Goal: Obtain resource: Download file/media

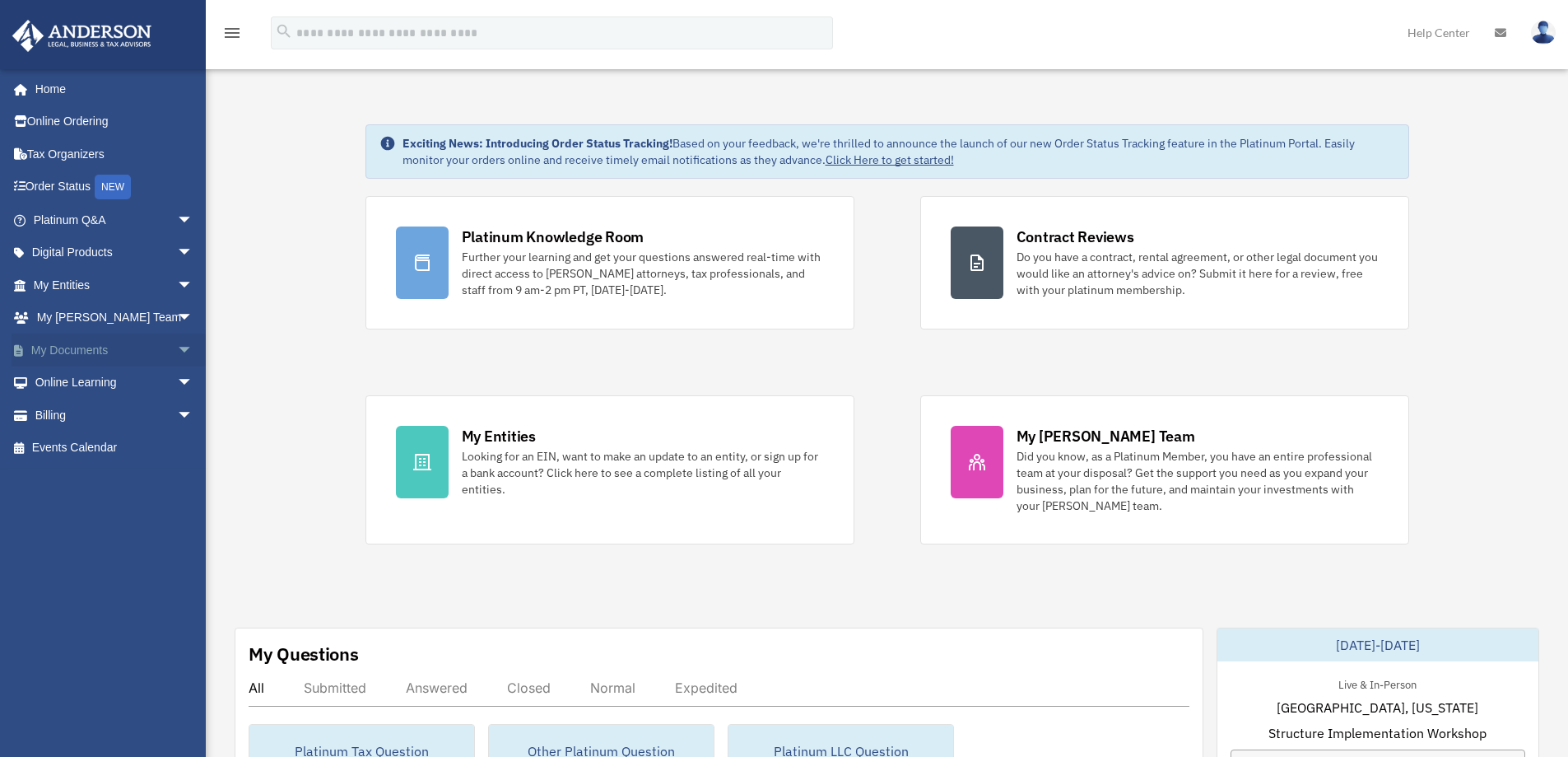
click at [177, 353] on span "arrow_drop_down" at bounding box center [193, 350] width 33 height 34
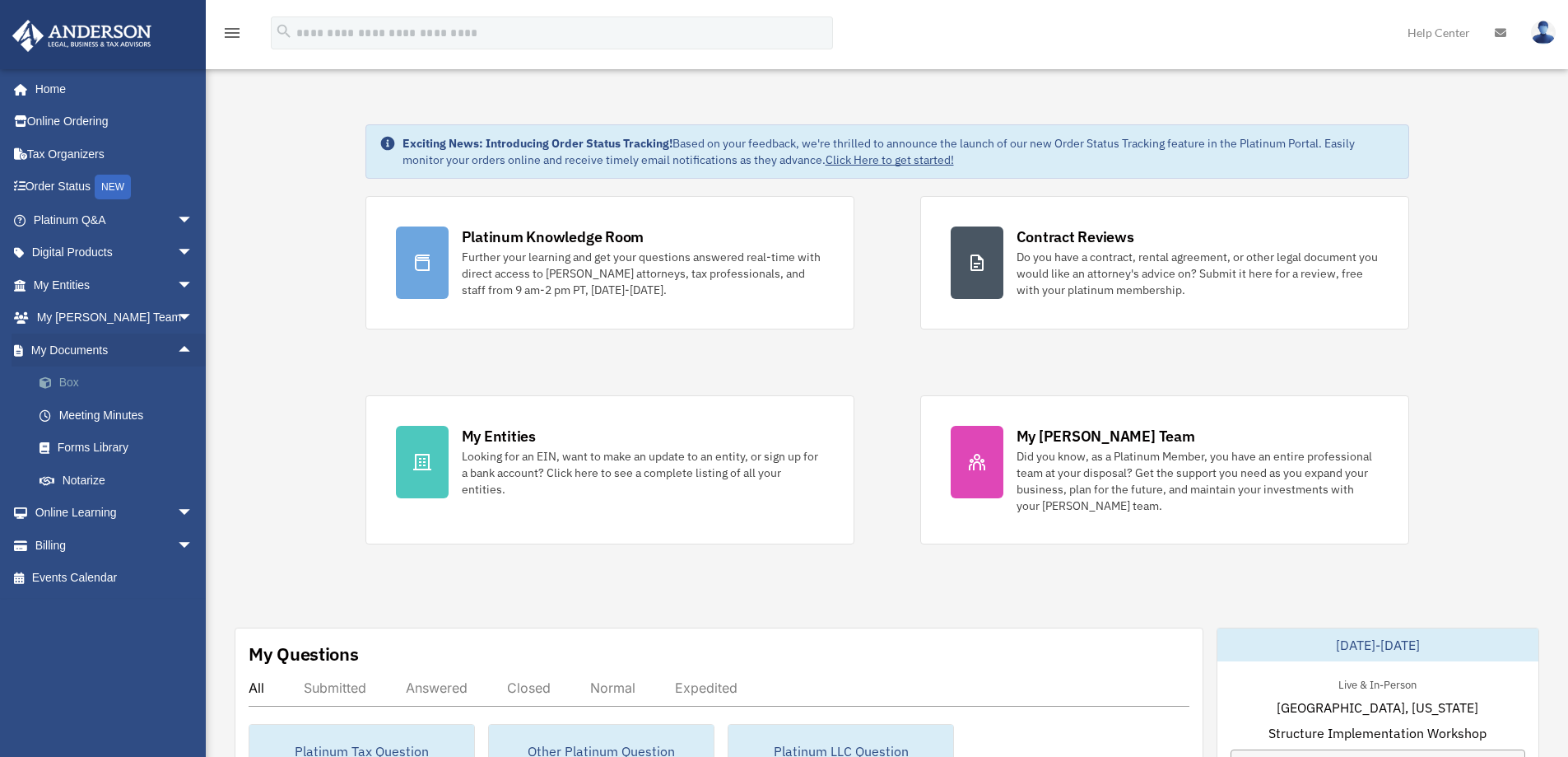
click at [67, 378] on link "Box" at bounding box center [120, 383] width 195 height 33
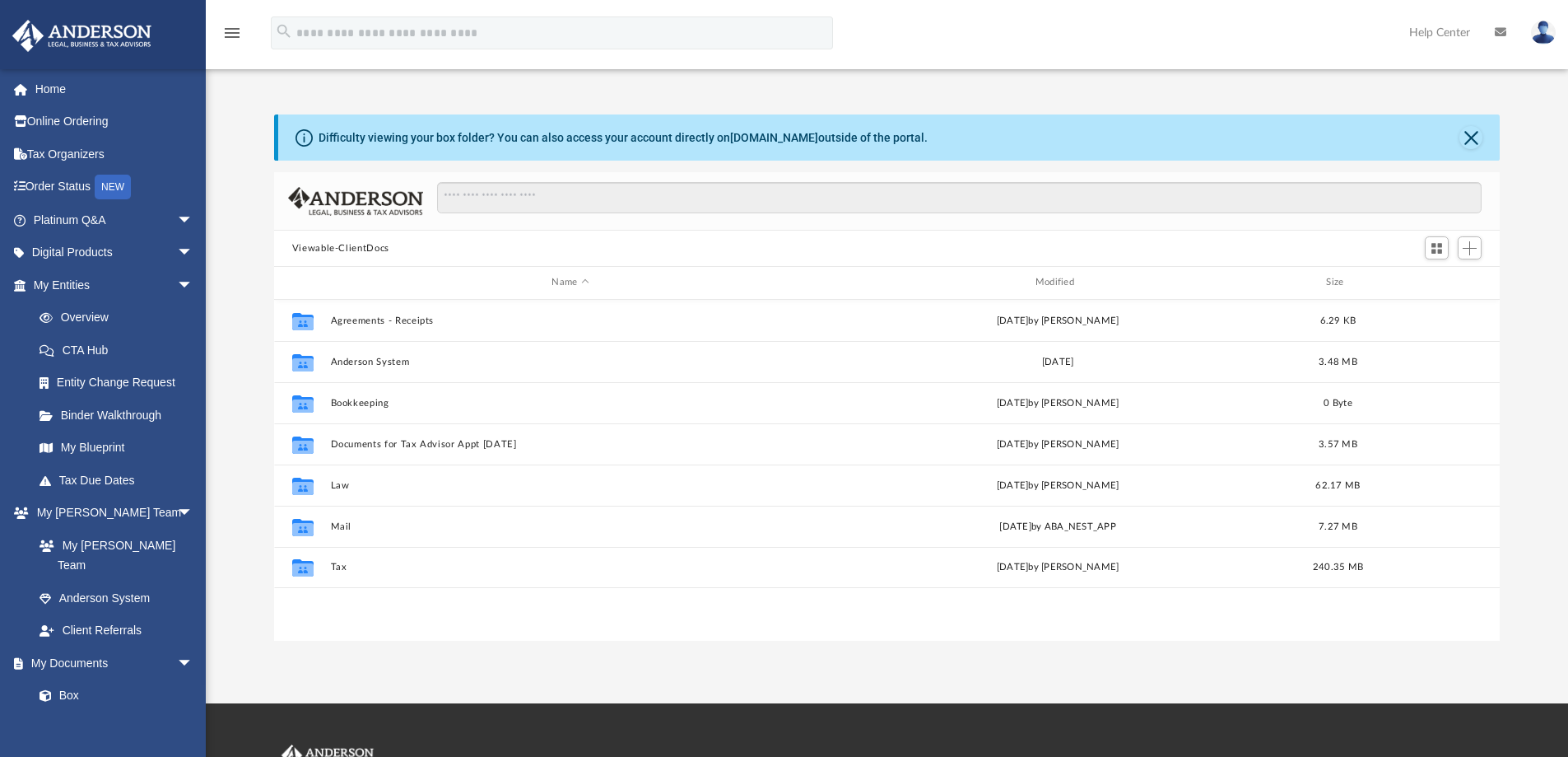
scroll to position [362, 1214]
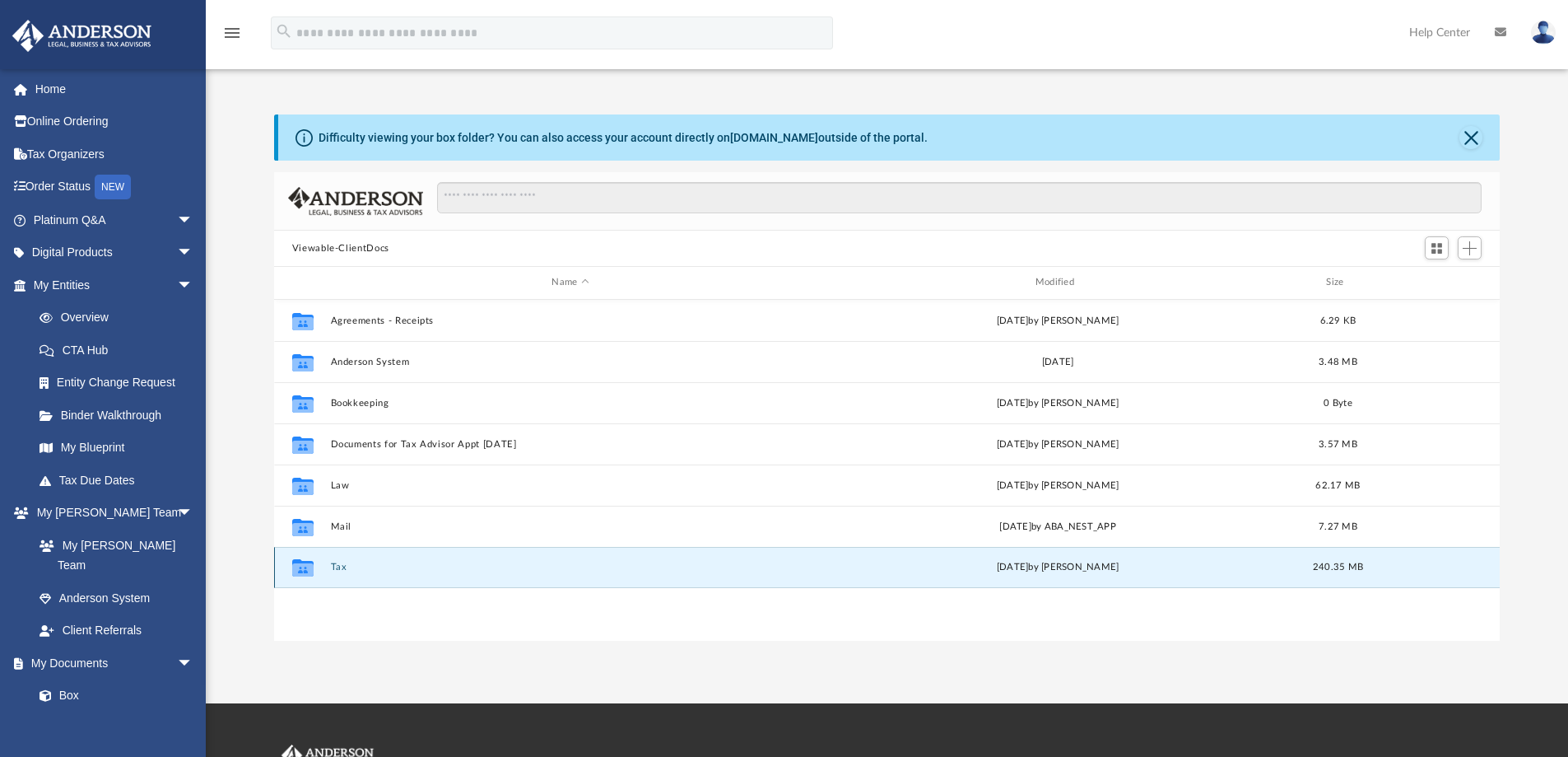
click at [340, 566] on button "Tax" at bounding box center [570, 566] width 480 height 11
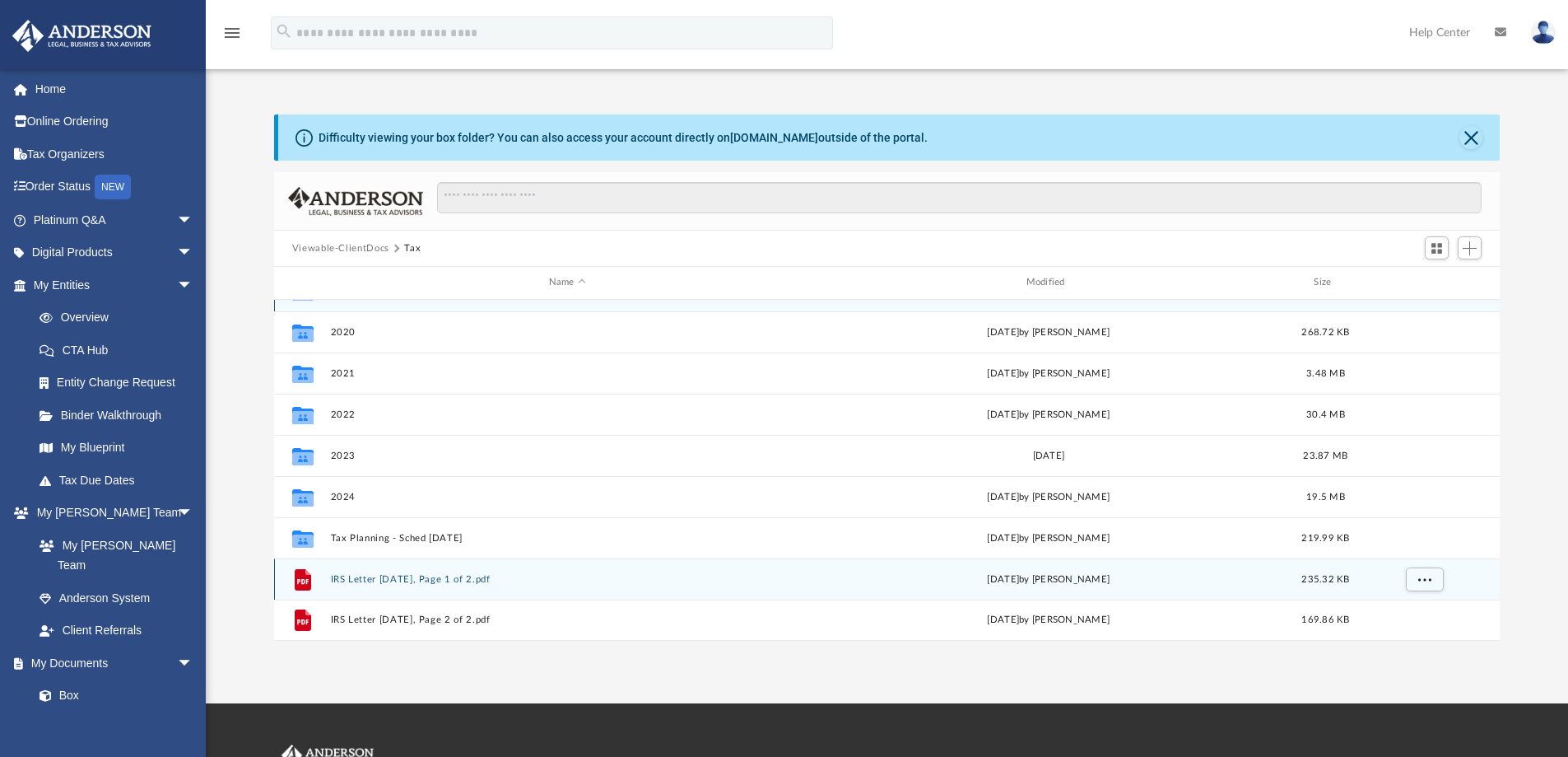
scroll to position [0, 0]
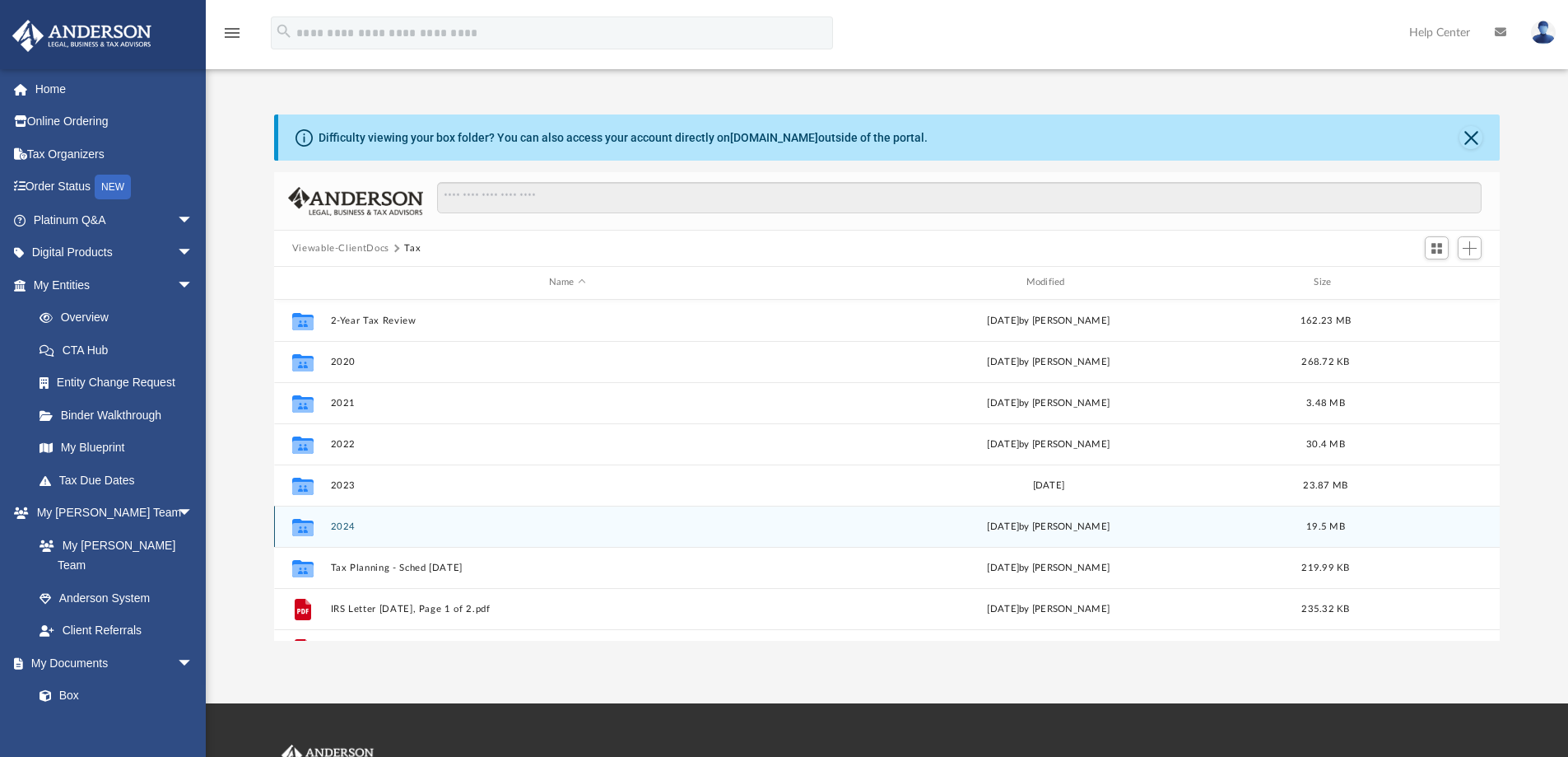
click at [341, 522] on button "2024" at bounding box center [566, 526] width 474 height 11
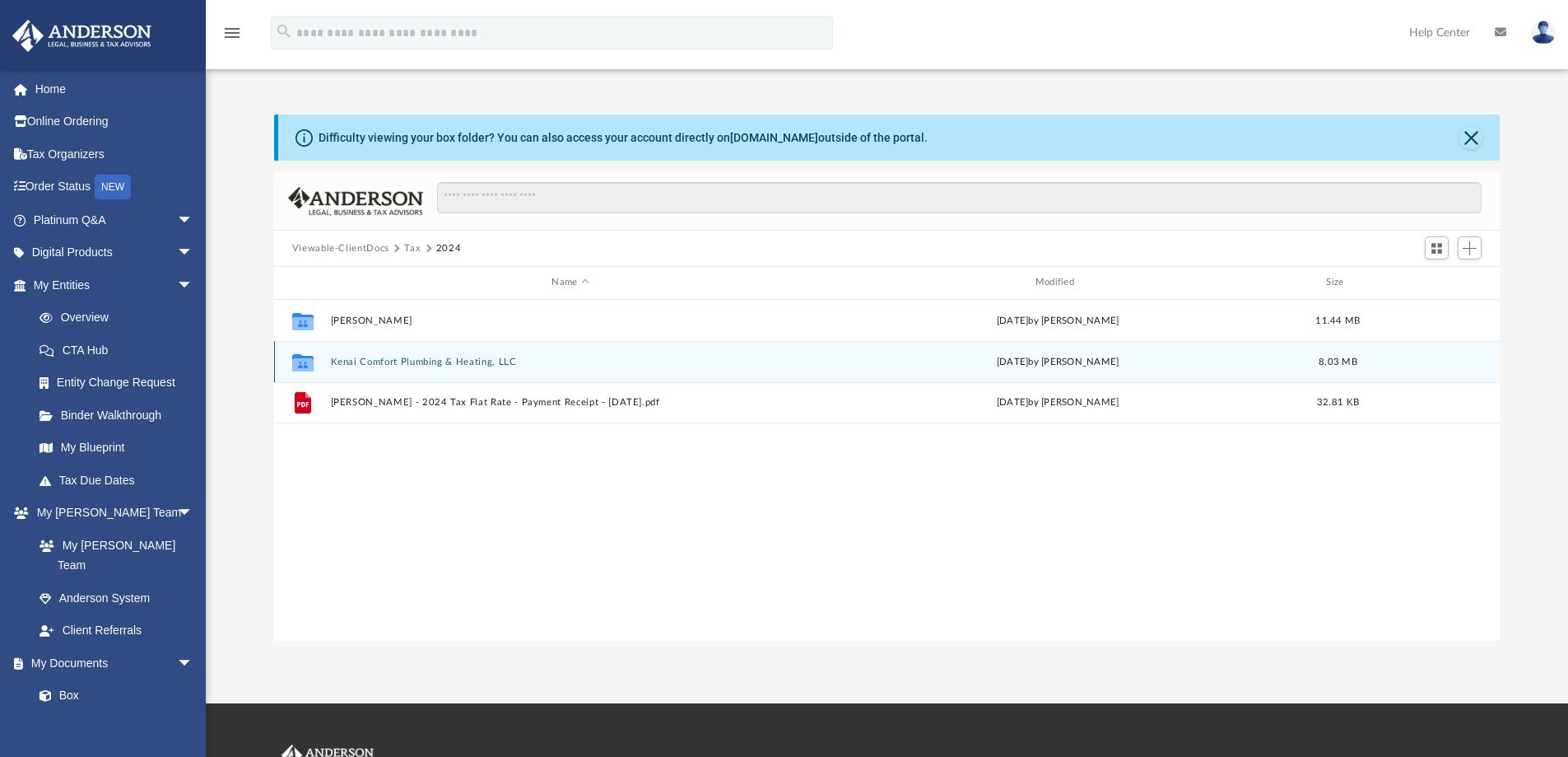
click at [429, 364] on button "Kenai Comfort Plumbing & Heating, LLC" at bounding box center [570, 361] width 480 height 11
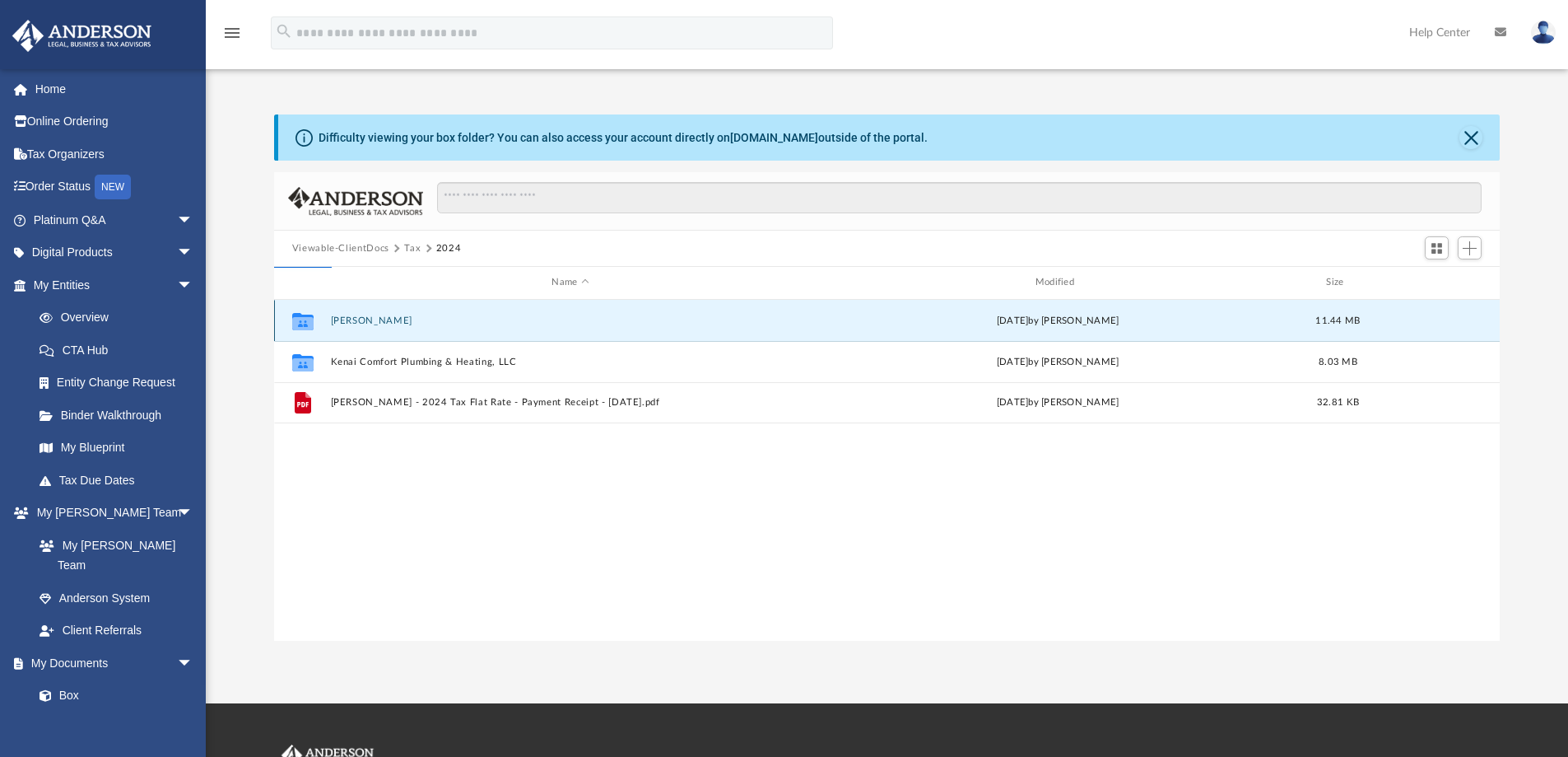
click at [368, 316] on button "[PERSON_NAME]" at bounding box center [570, 320] width 480 height 11
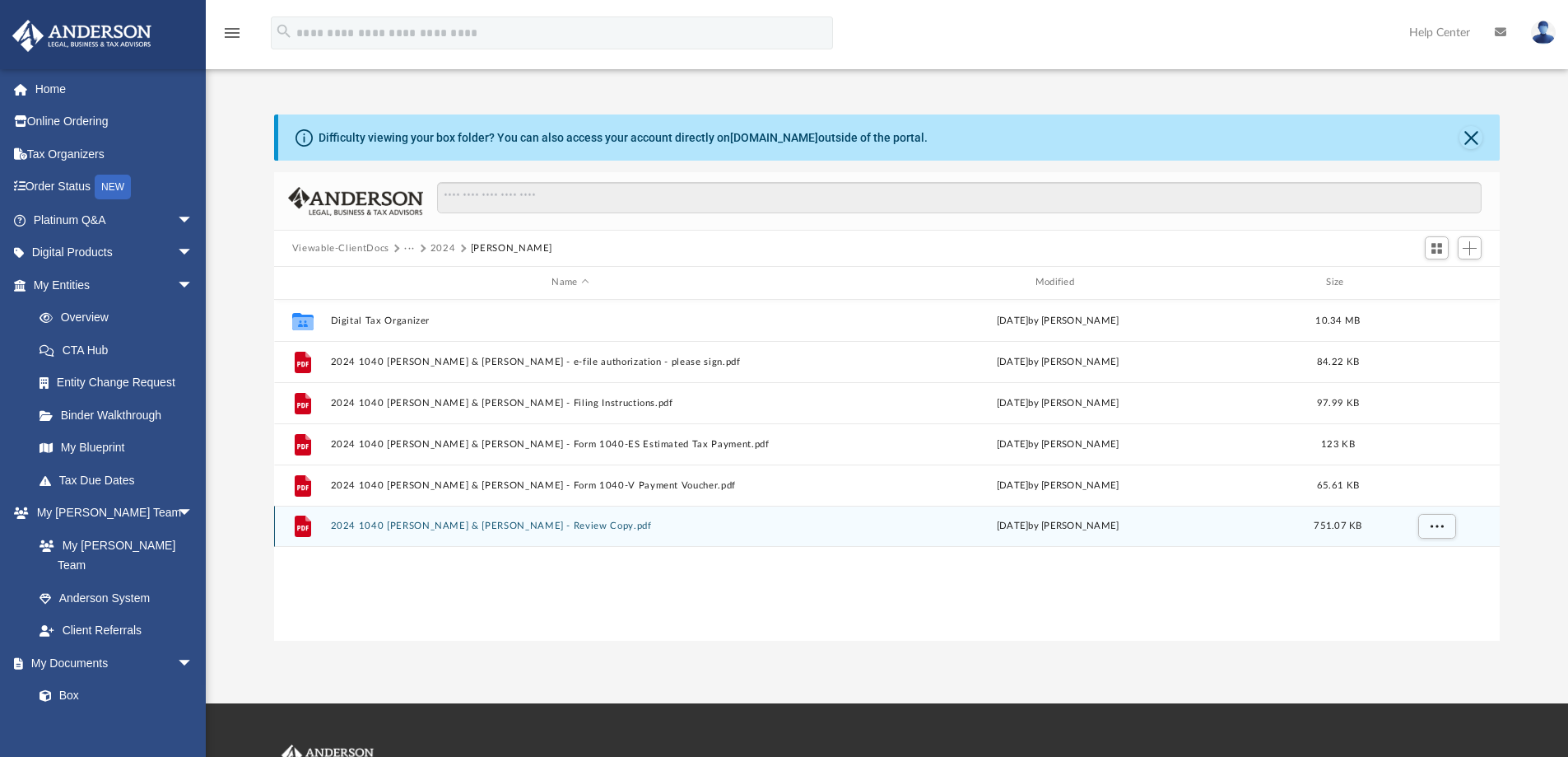
click at [395, 522] on button "2024 1040 [PERSON_NAME] & [PERSON_NAME] - Review Copy.pdf" at bounding box center [570, 525] width 480 height 11
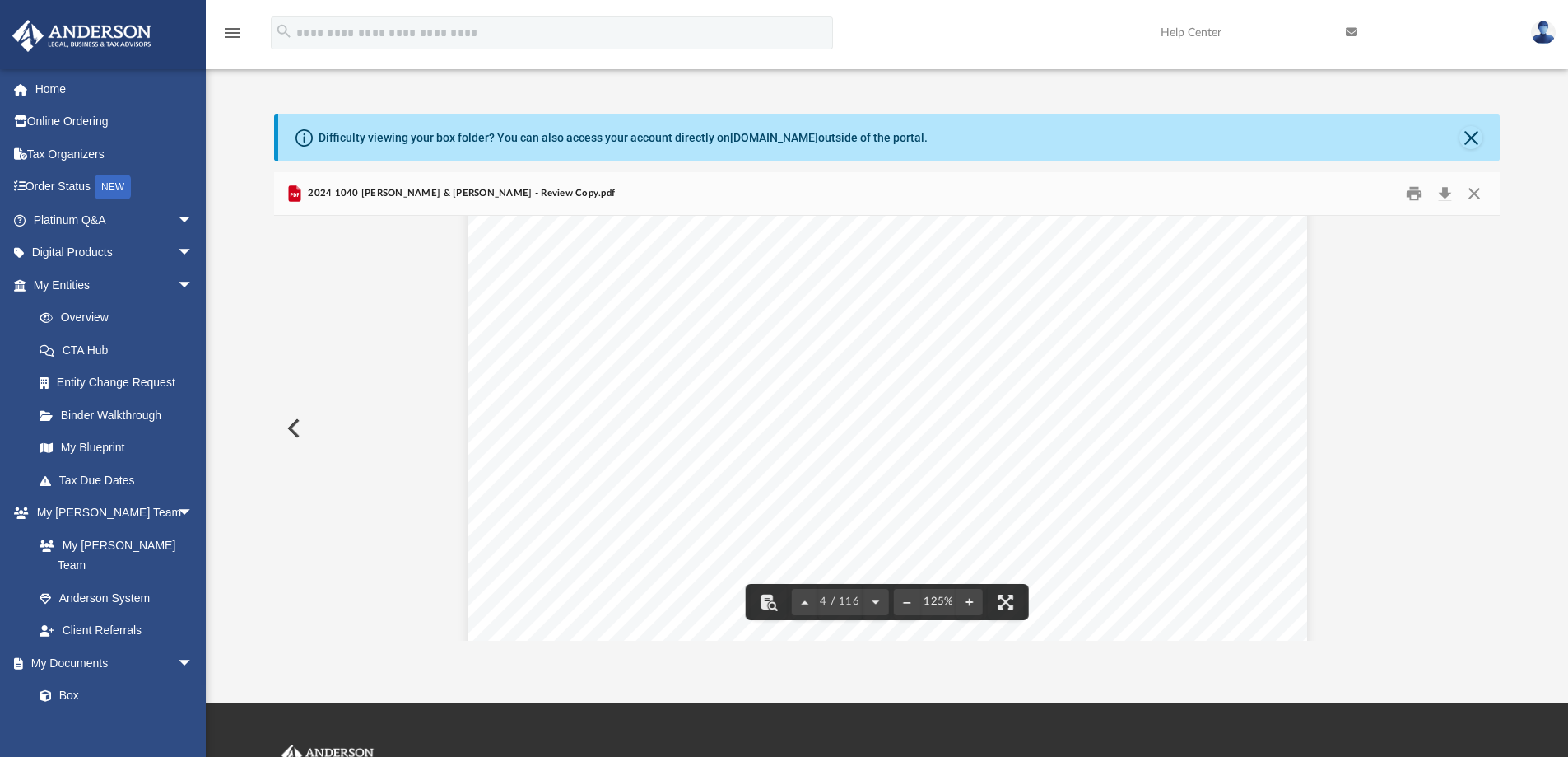
scroll to position [3624, 0]
click at [1468, 140] on button "Close" at bounding box center [1471, 137] width 23 height 23
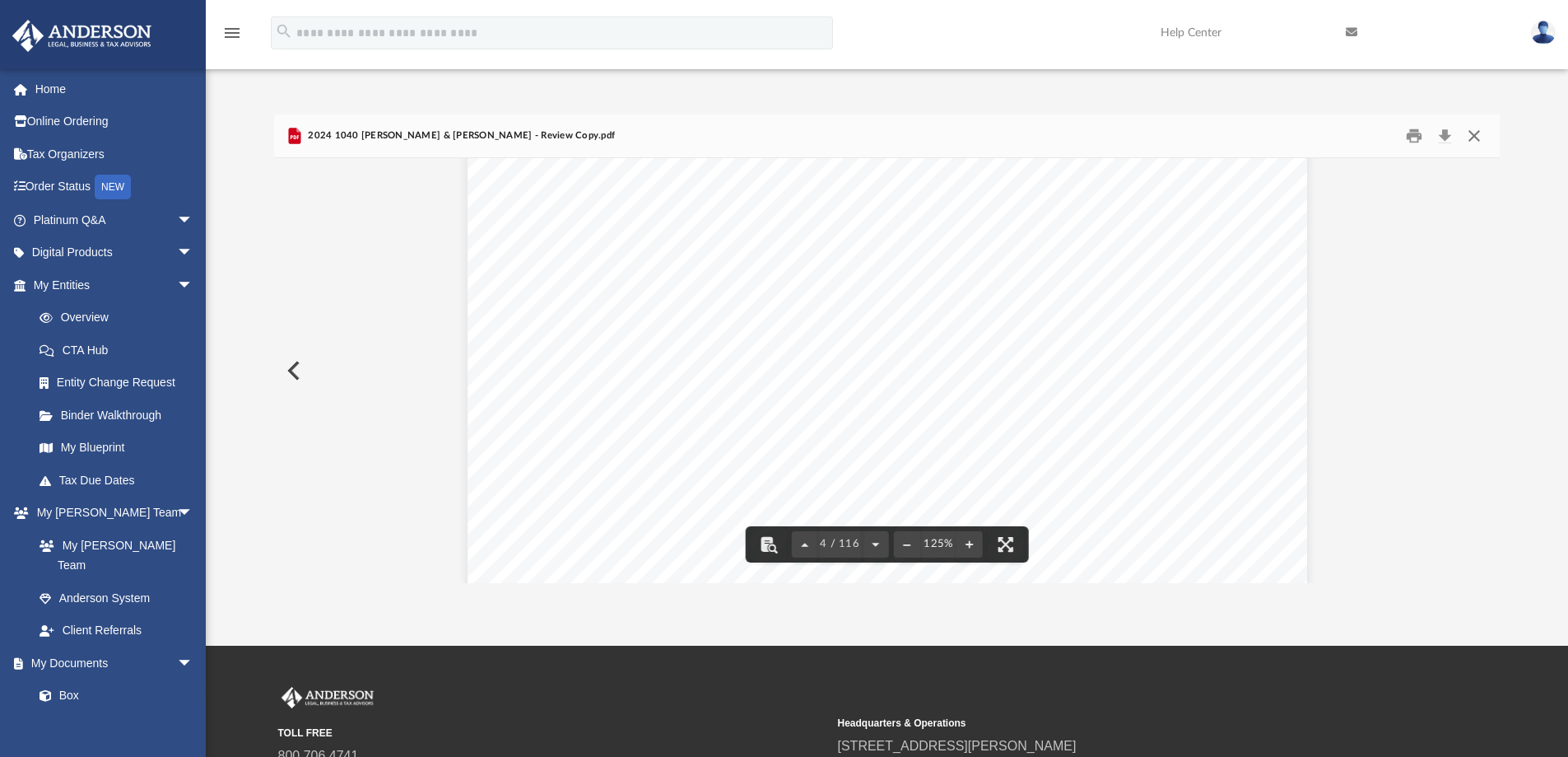
click at [1468, 140] on button "Close" at bounding box center [1474, 137] width 30 height 26
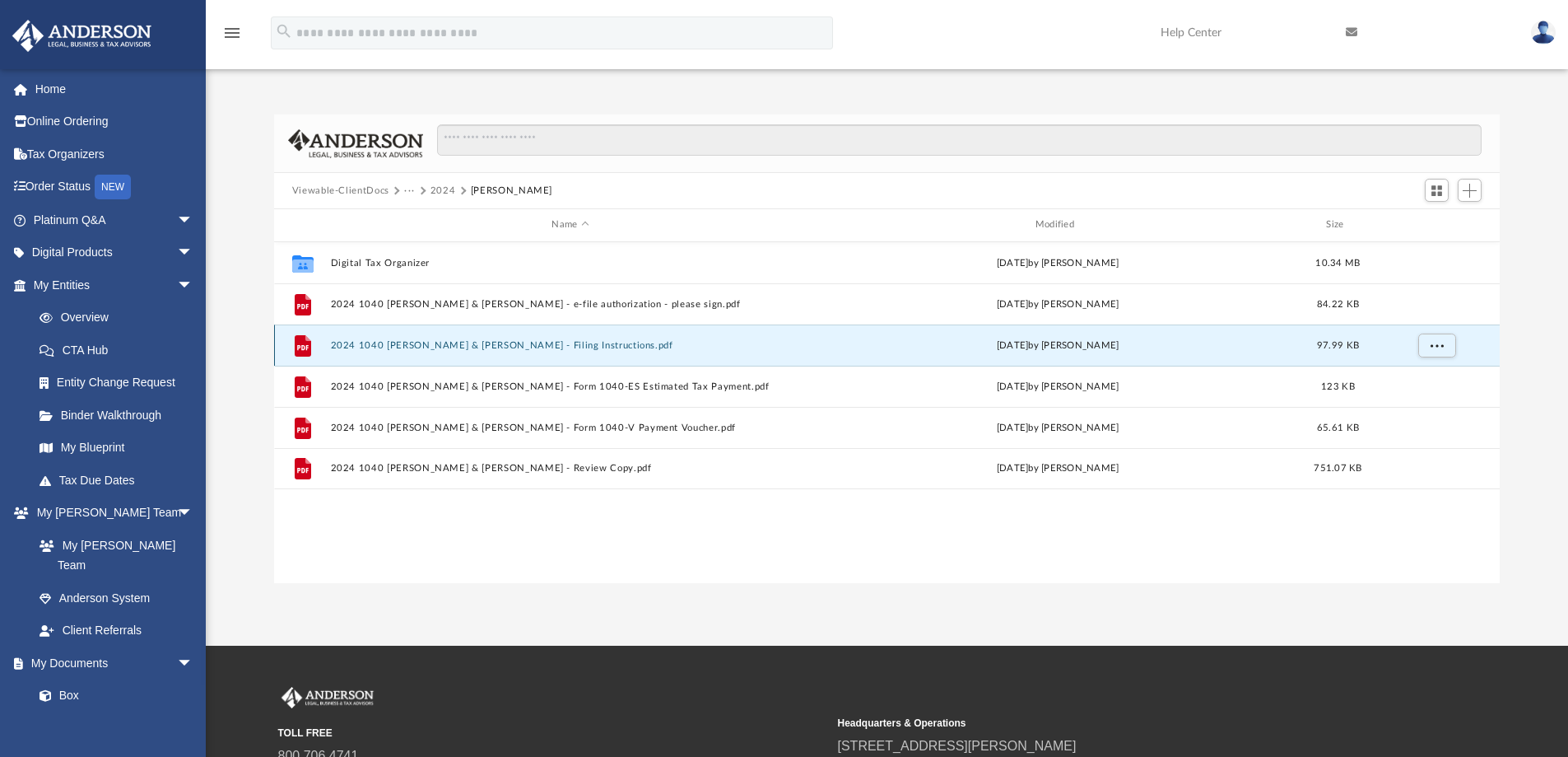
click at [566, 344] on button "2024 1040 [PERSON_NAME] & [PERSON_NAME] - Filing Instructions.pdf" at bounding box center [570, 345] width 480 height 11
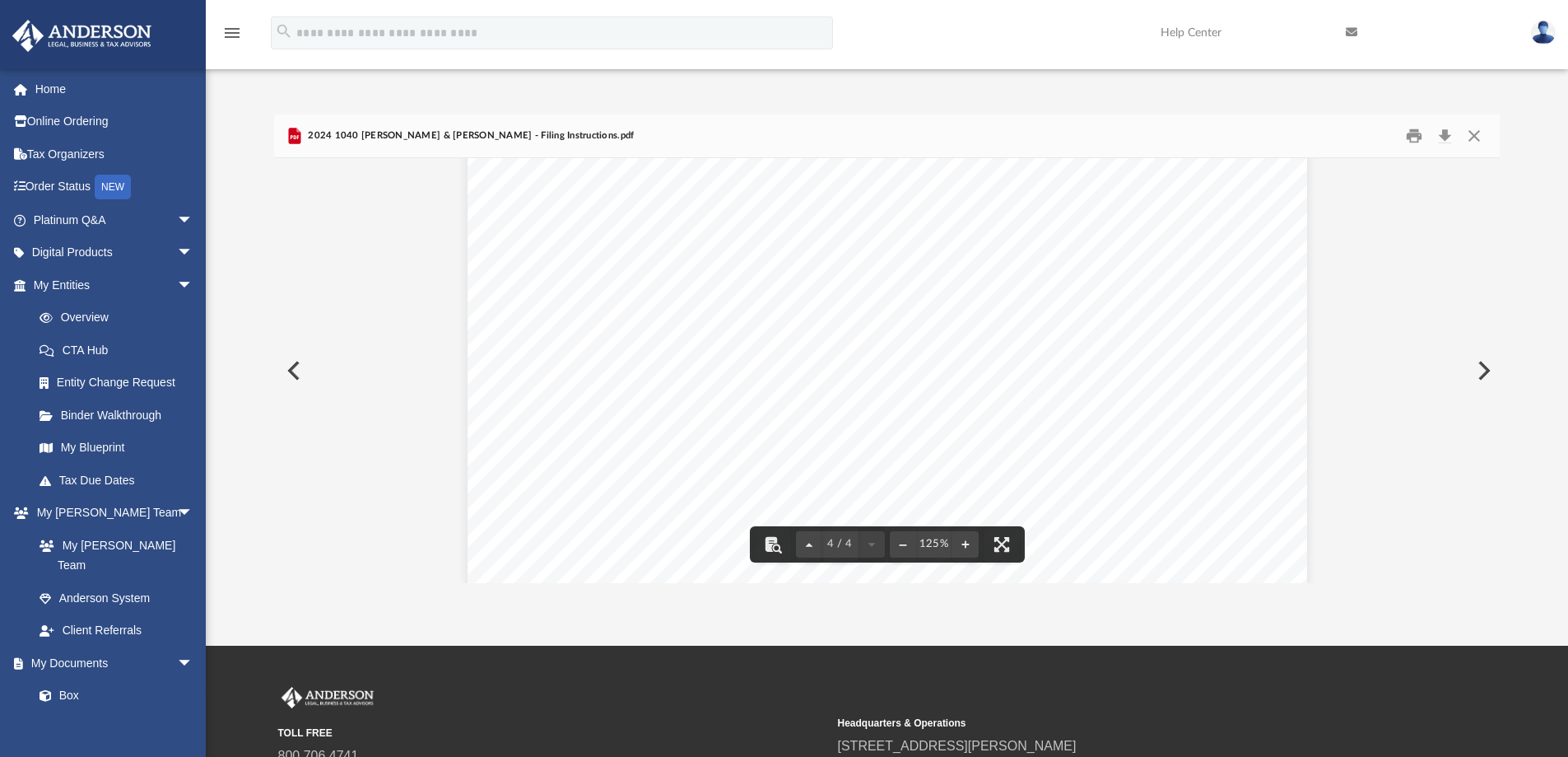
scroll to position [3775, 0]
click at [1420, 138] on button "Print" at bounding box center [1413, 137] width 33 height 26
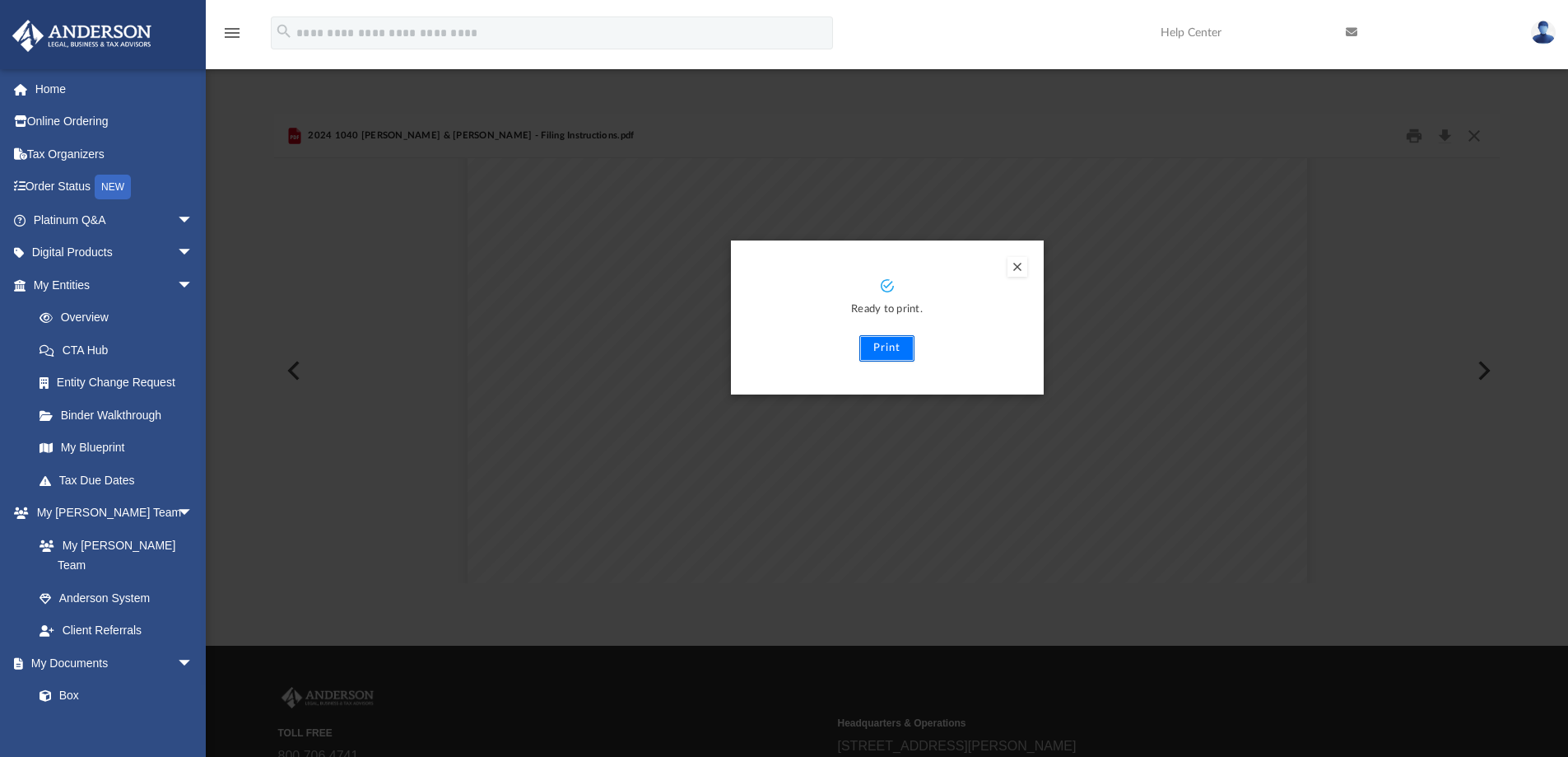
click at [889, 346] on button "Print" at bounding box center [886, 348] width 56 height 26
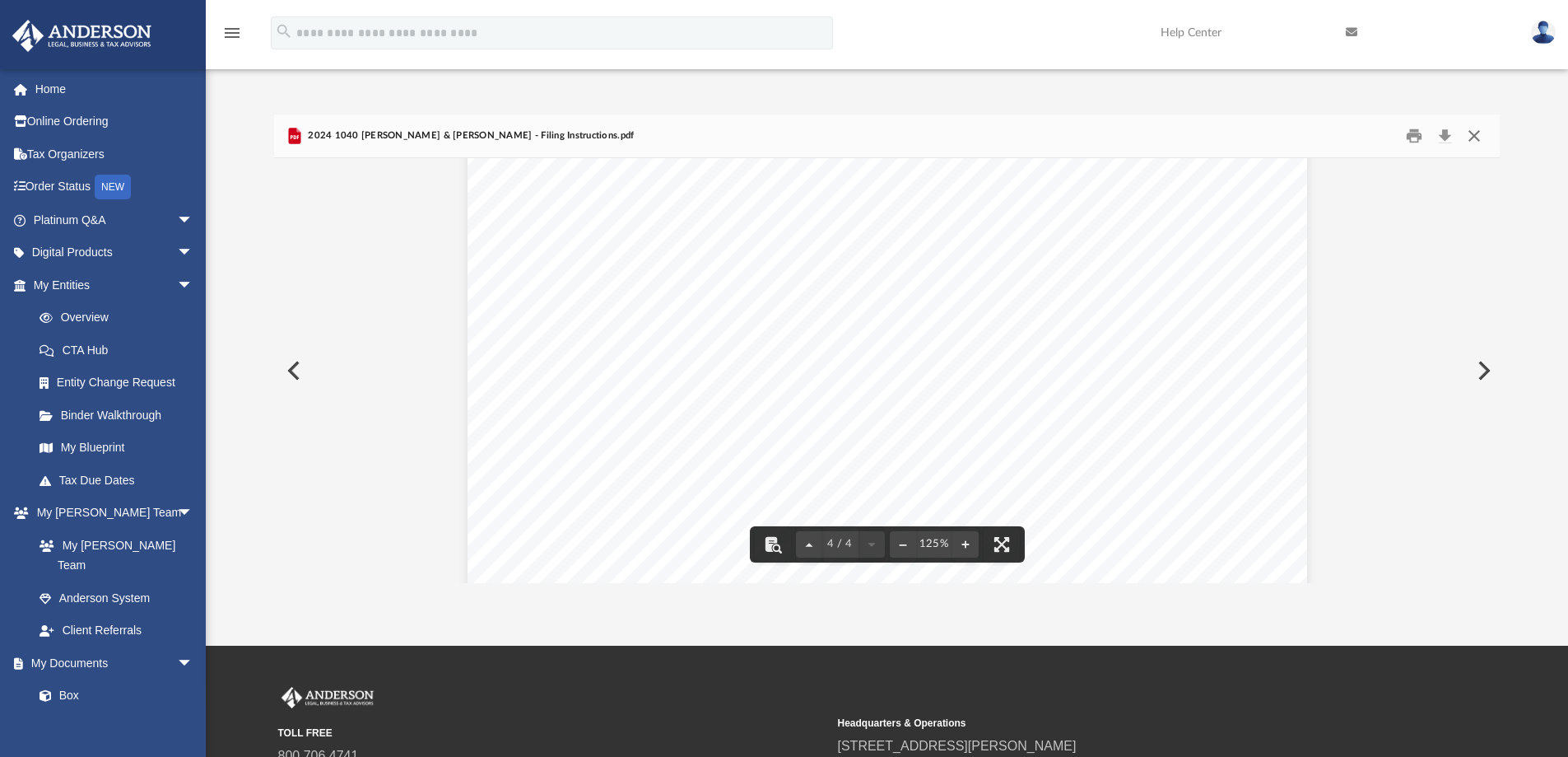
click at [1467, 134] on button "Close" at bounding box center [1474, 137] width 30 height 26
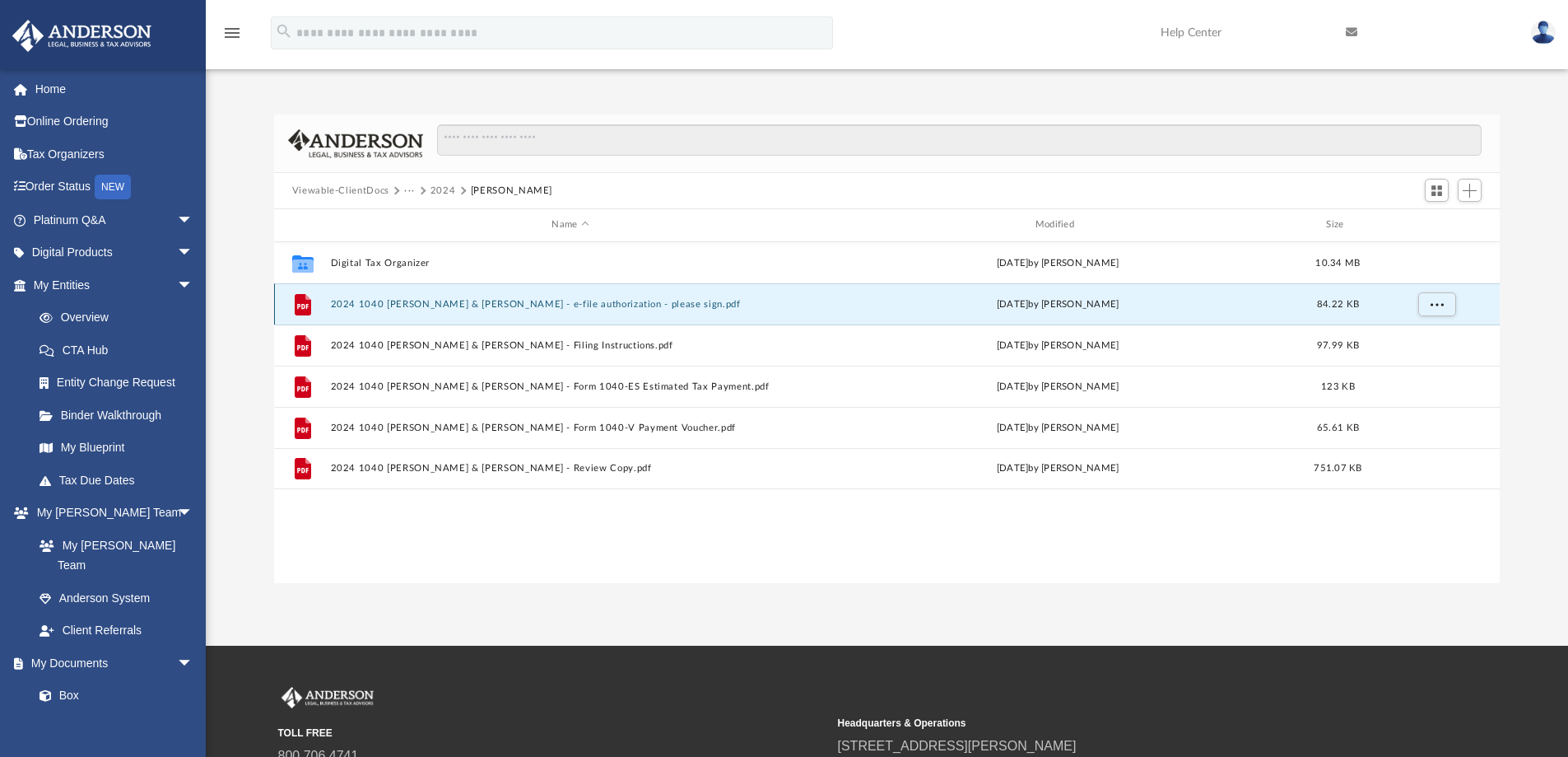
click at [534, 307] on button "2024 1040 [PERSON_NAME] & [PERSON_NAME] - e-file authorization - please sign.pdf" at bounding box center [570, 304] width 480 height 11
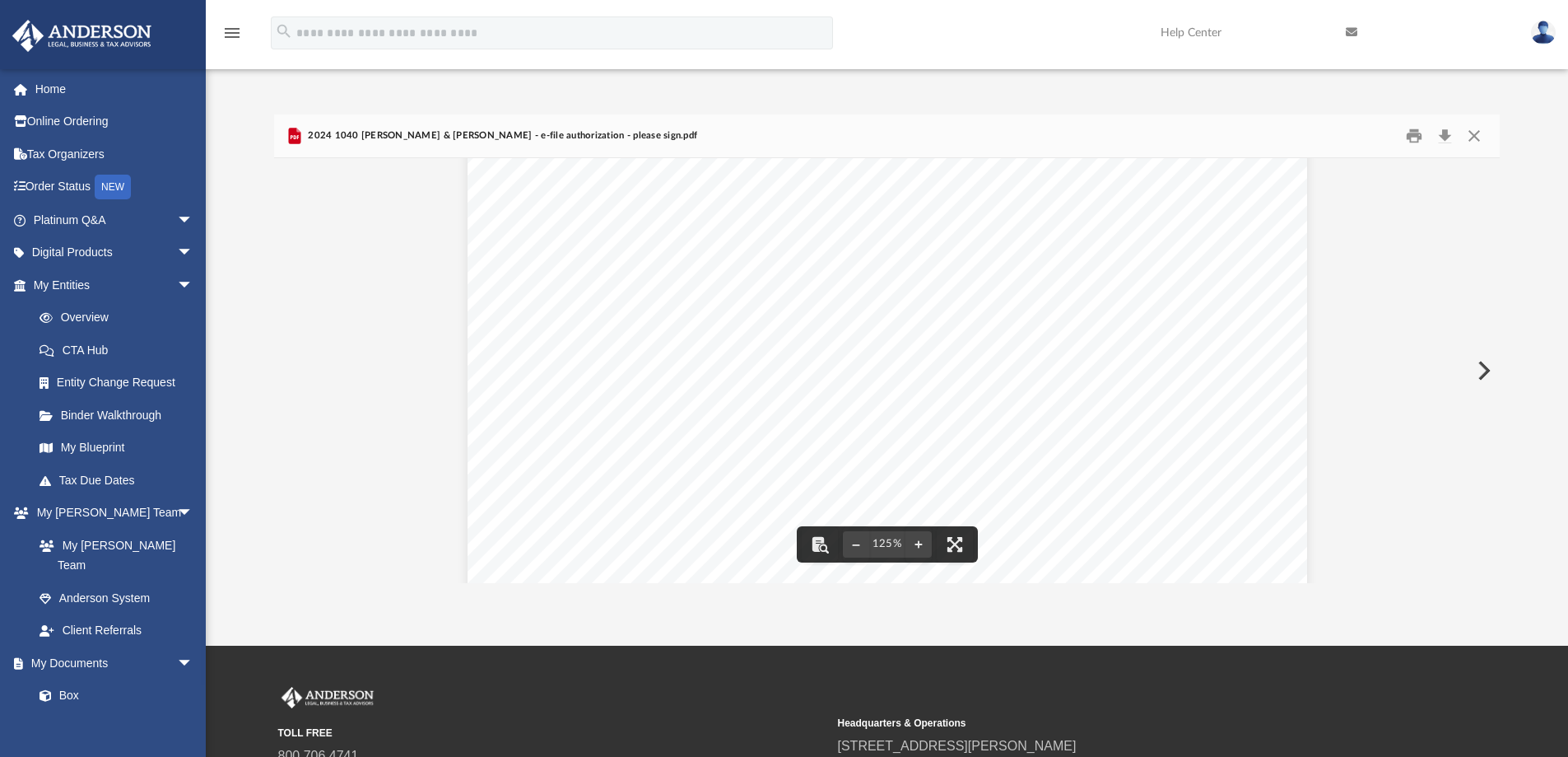
scroll to position [659, 0]
click at [625, 296] on div "(Rev. [DATE]) 419995 [DATE] Social security number Spouse's social security num…" at bounding box center [886, 55] width 840 height 1087
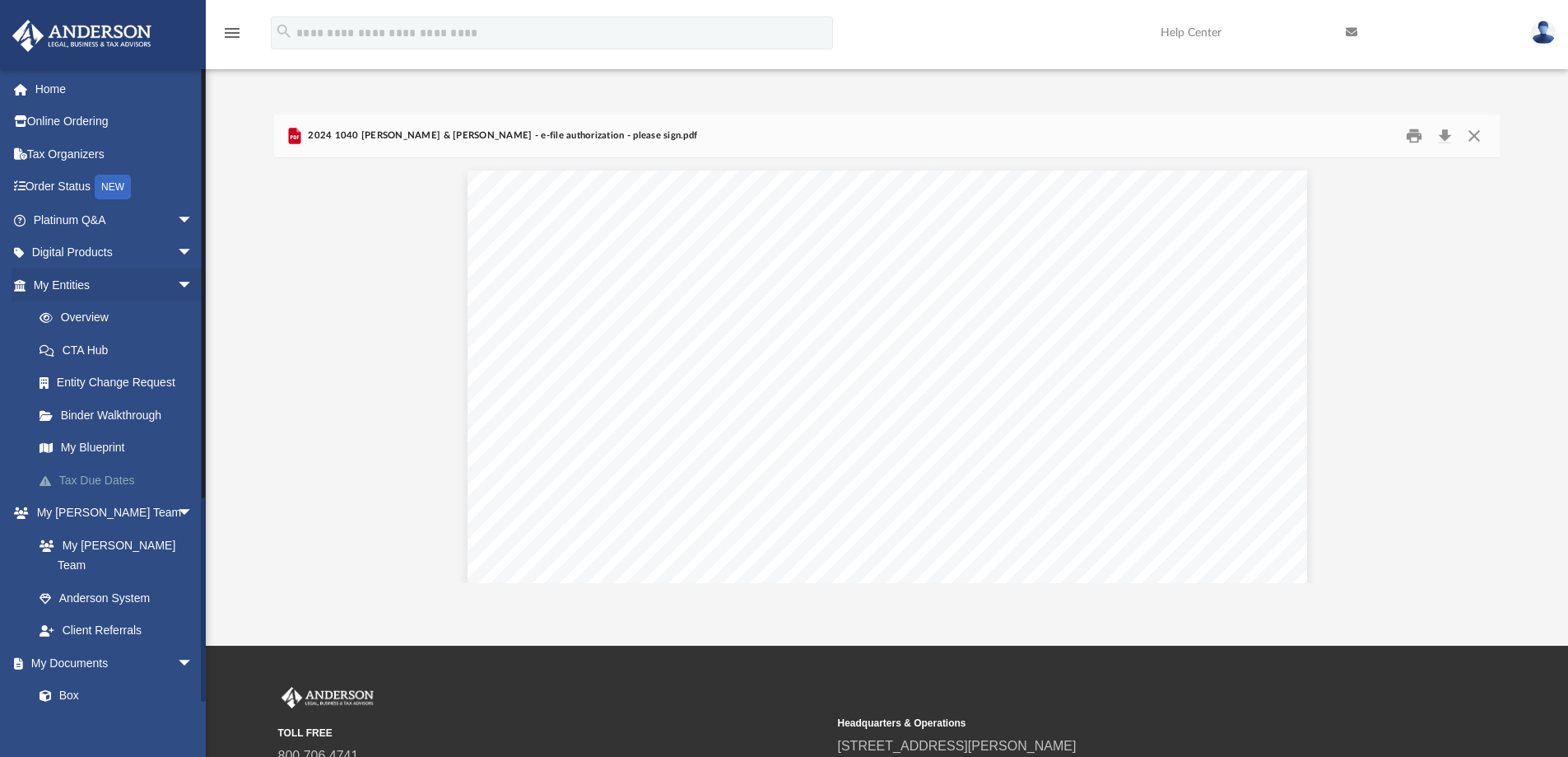
click at [94, 478] on link "Tax Due Dates" at bounding box center [120, 480] width 195 height 33
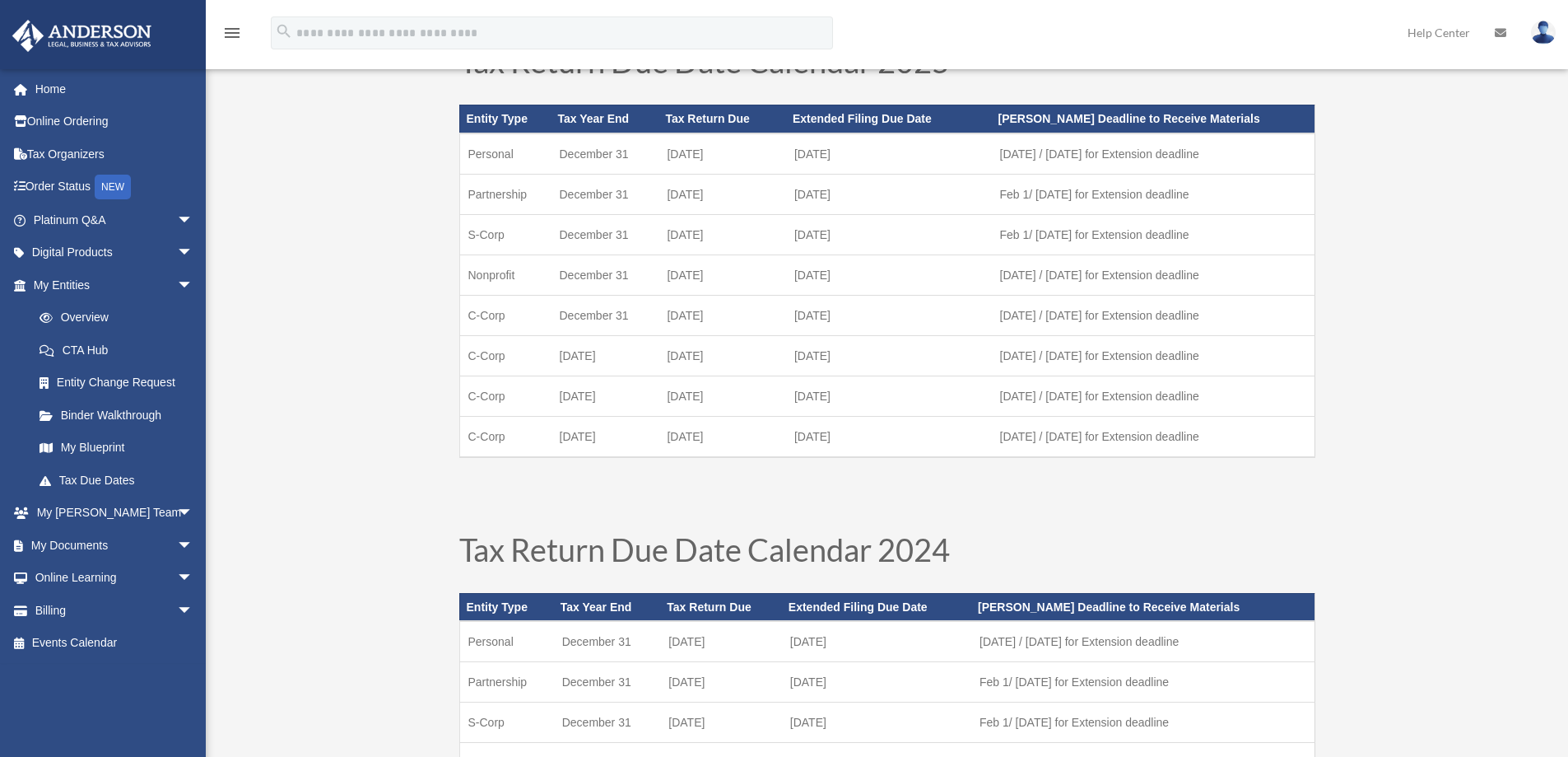
scroll to position [247, 0]
